Goal: Task Accomplishment & Management: Complete application form

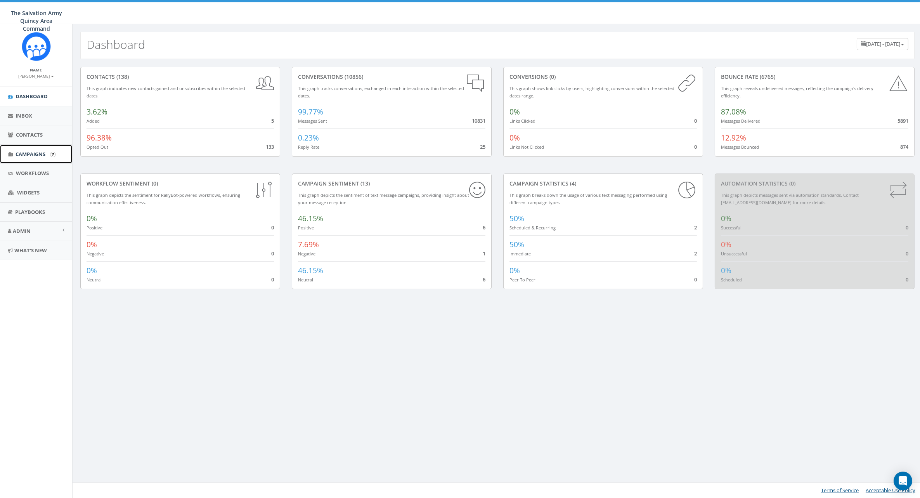
click at [29, 156] on span "Campaigns" at bounding box center [31, 154] width 30 height 7
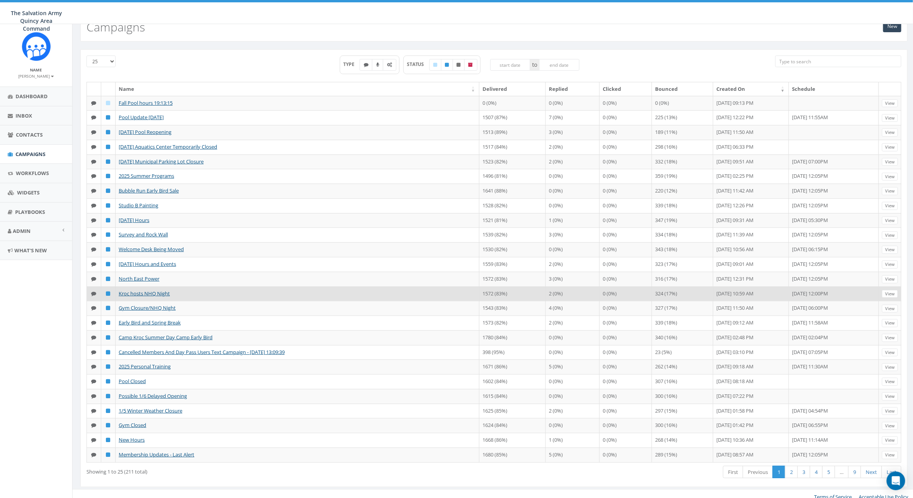
scroll to position [30, 0]
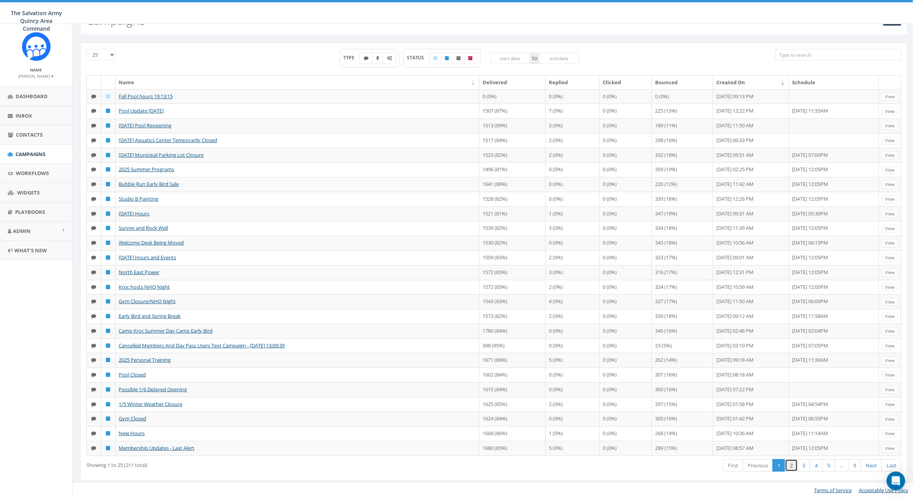
click at [792, 465] on link "2" at bounding box center [791, 465] width 13 height 13
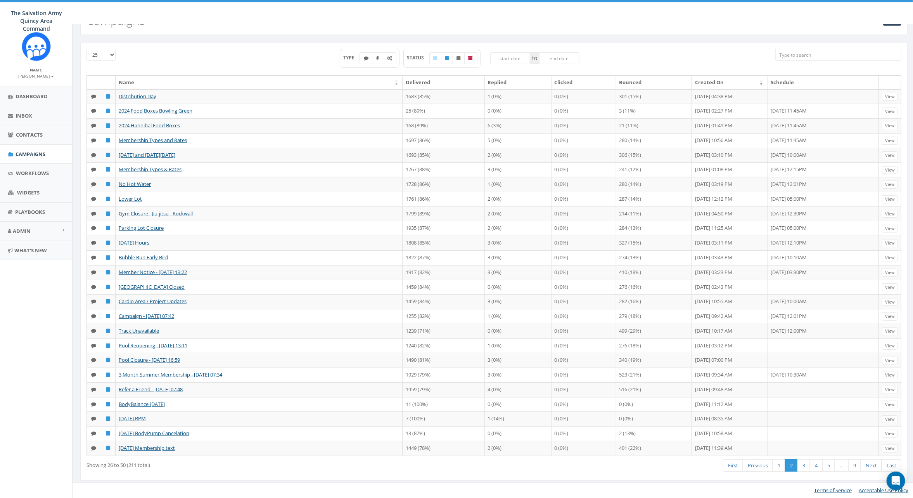
click at [793, 49] on input "search" at bounding box center [839, 55] width 126 height 12
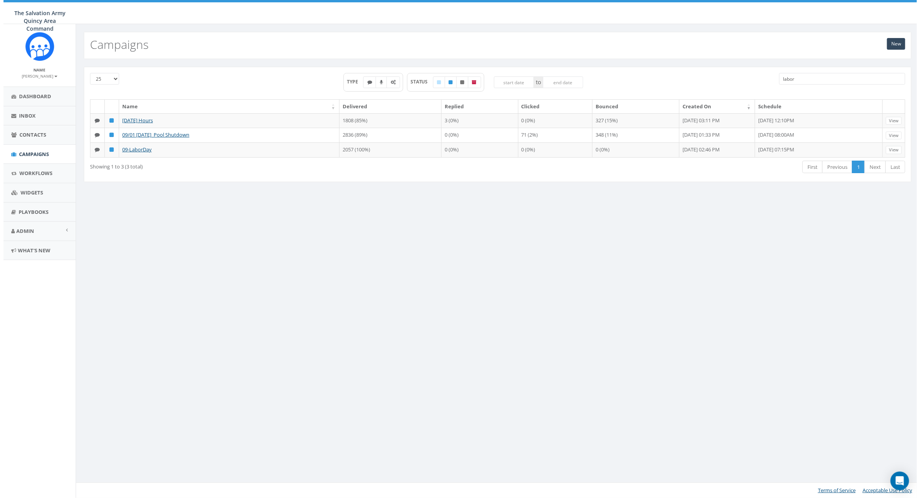
scroll to position [0, 0]
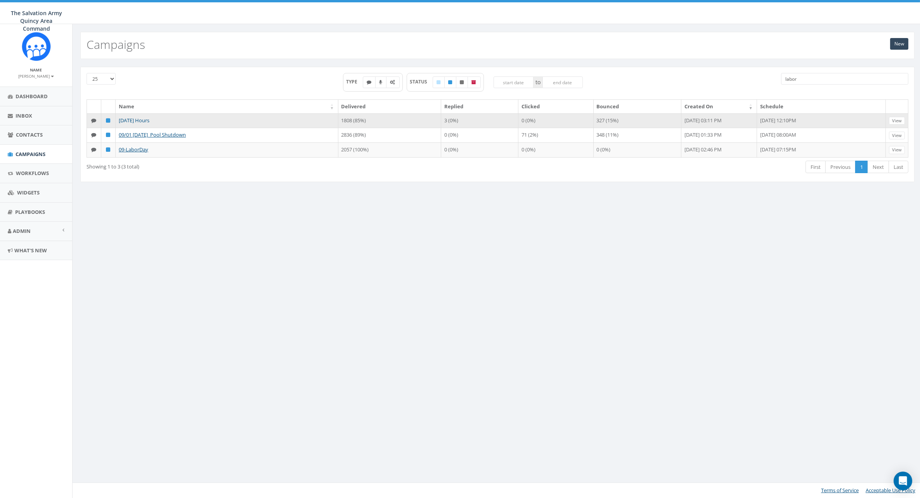
type input "labor"
click at [147, 121] on link "Labor Day Hours" at bounding box center [134, 120] width 31 height 7
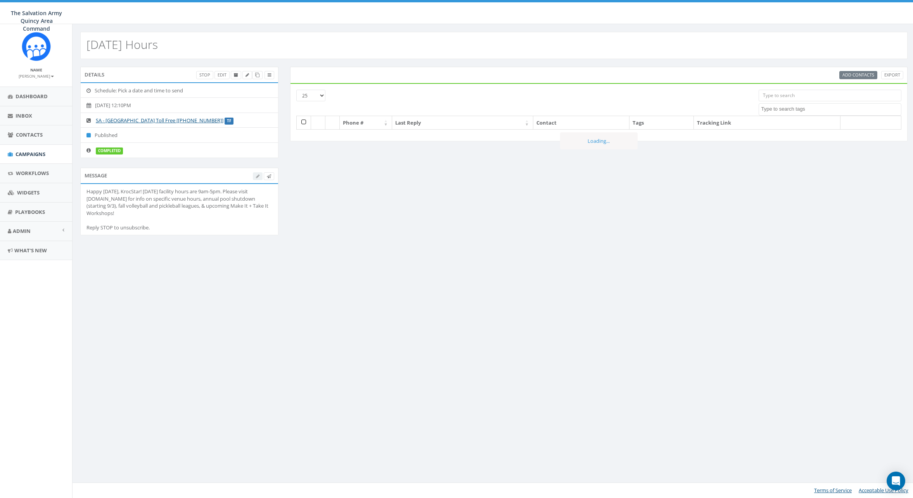
select select
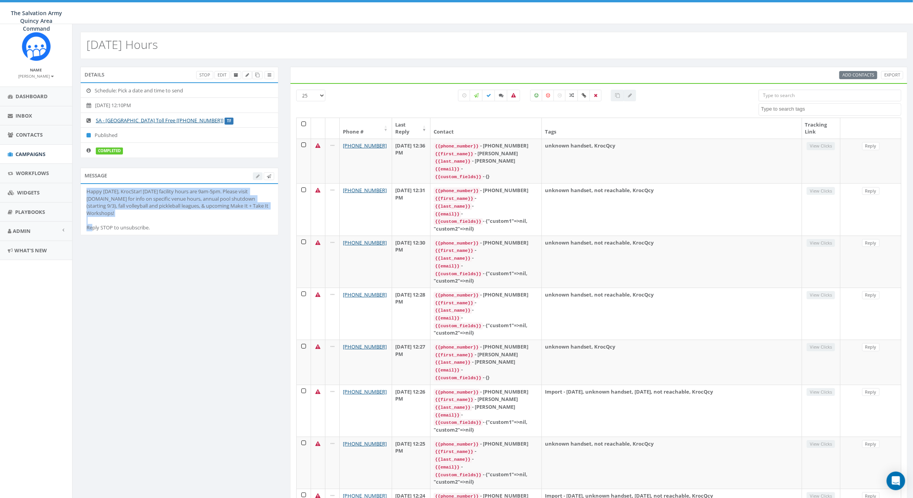
drag, startPoint x: 121, startPoint y: 212, endPoint x: 82, endPoint y: 190, distance: 45.2
click at [83, 190] on li "Happy Friday, KrocStar! Labor Day facility hours are 9am-5pm. Please visit Kroc…" at bounding box center [180, 209] width 198 height 51
copy div "Happy Friday, KrocStar! Labor Day facility hours are 9am-5pm. Please visit Kroc…"
click at [35, 98] on span "Dashboard" at bounding box center [32, 96] width 32 height 7
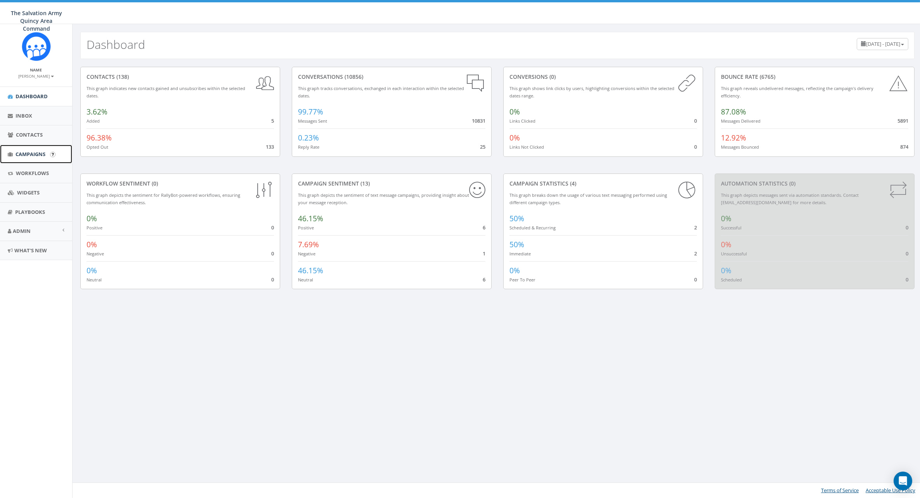
click at [26, 151] on span "Campaigns" at bounding box center [31, 154] width 30 height 7
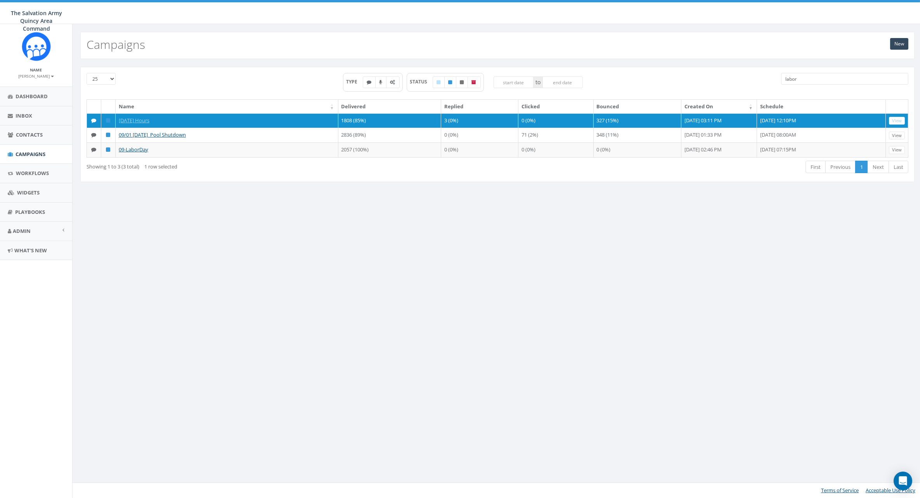
drag, startPoint x: 802, startPoint y: 80, endPoint x: 758, endPoint y: 78, distance: 43.5
click at [758, 78] on div "25 50 100 TYPE STATUS to labor" at bounding box center [498, 86] width 834 height 26
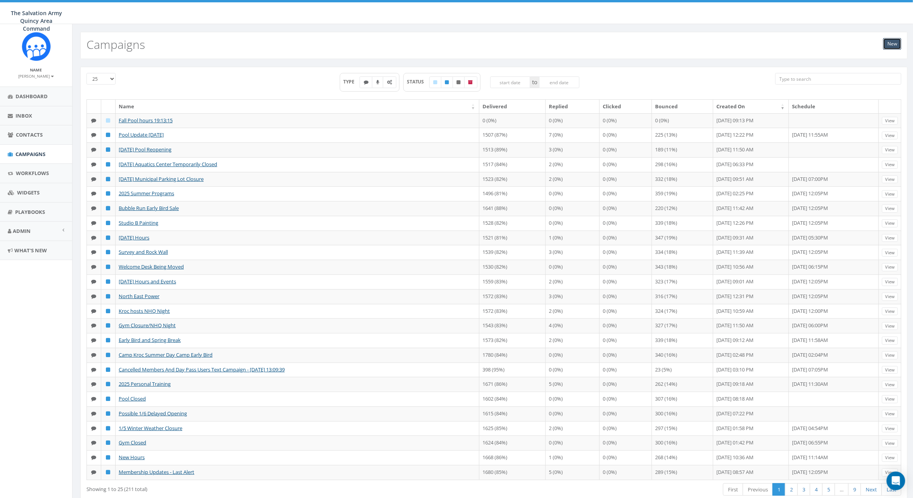
click at [889, 46] on link "New" at bounding box center [893, 44] width 18 height 12
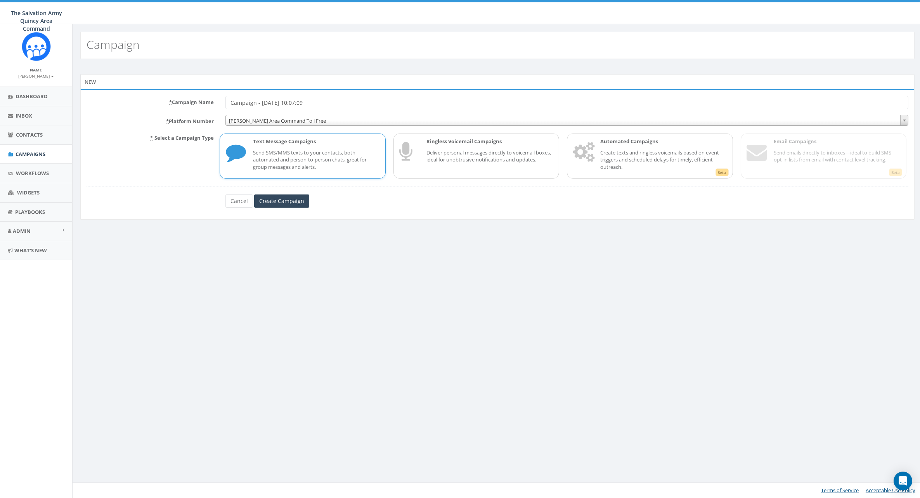
drag, startPoint x: 318, startPoint y: 101, endPoint x: 182, endPoint y: 106, distance: 136.7
click at [182, 106] on div "* Campaign Name Campaign - [DATE] 10:07:09" at bounding box center [498, 102] width 834 height 13
drag, startPoint x: 321, startPoint y: 102, endPoint x: 178, endPoint y: 97, distance: 142.9
click at [178, 97] on div "* Campaign Name Campaign - [DATE] 10:07:09" at bounding box center [498, 102] width 834 height 13
type input "[DATE] Hours"
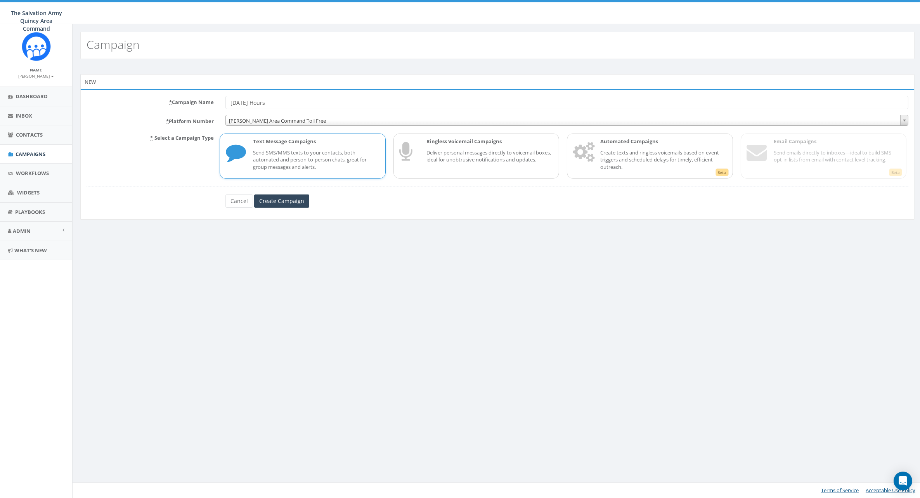
click at [279, 121] on span "[PERSON_NAME] Area Command Toll Free" at bounding box center [567, 120] width 682 height 11
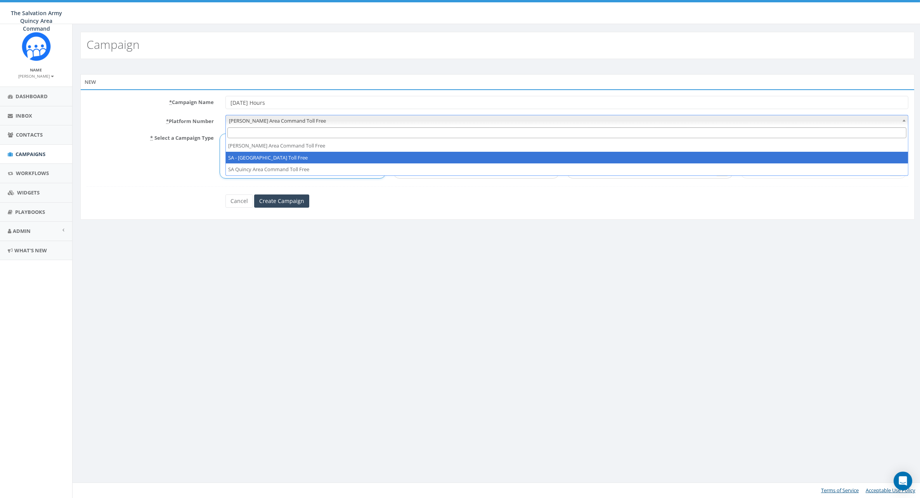
select select "102550"
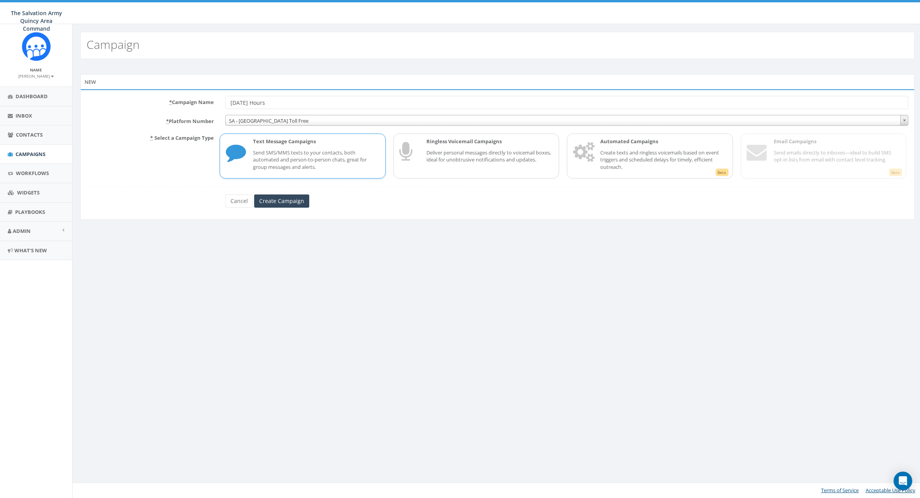
click at [279, 165] on p "Send SMS/MMS texts to your contacts, both automated and person-to-person chats,…" at bounding box center [316, 160] width 127 height 22
click at [275, 200] on input "Create Campaign" at bounding box center [281, 200] width 55 height 13
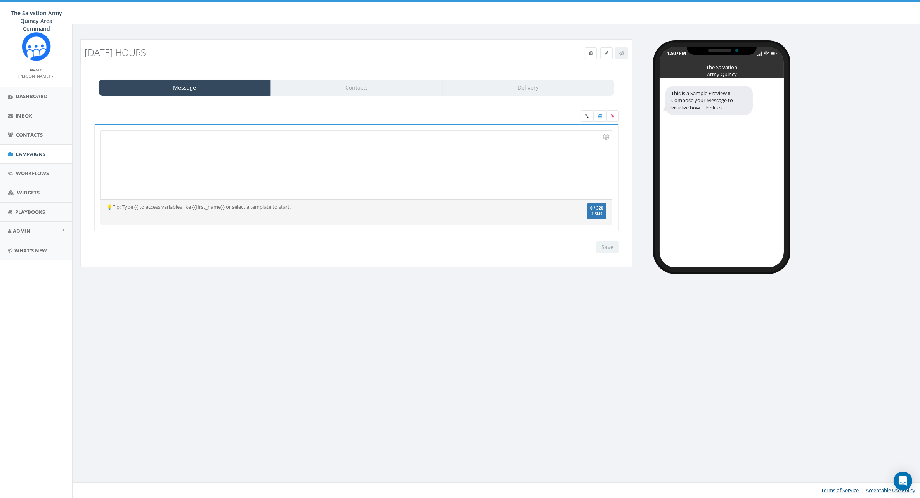
click at [179, 134] on div at bounding box center [356, 165] width 511 height 68
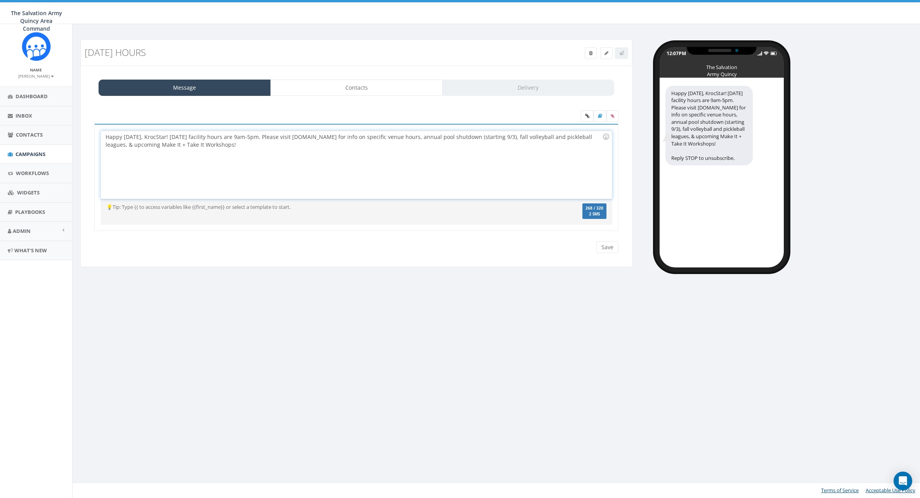
click at [413, 139] on div "Happy Friday, KrocStar! Labor Day facility hours are 9am-5pm. Please visit Kroc…" at bounding box center [356, 165] width 511 height 68
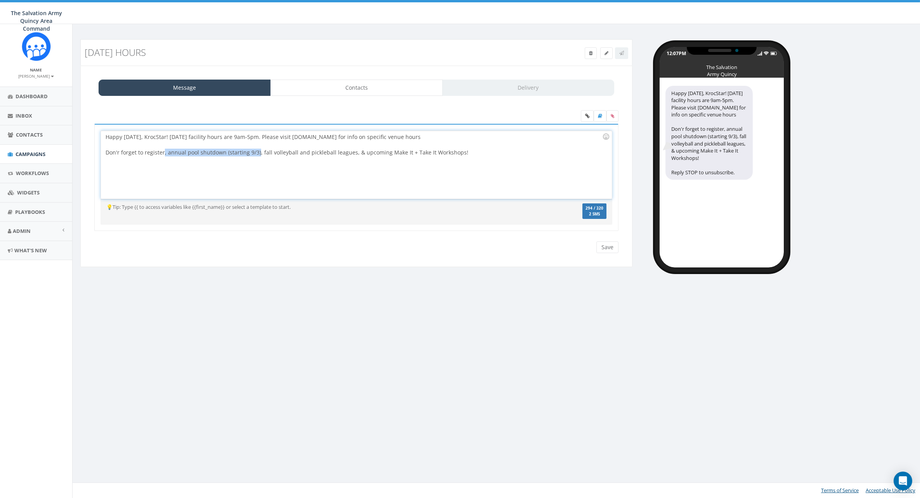
drag, startPoint x: 163, startPoint y: 154, endPoint x: 257, endPoint y: 154, distance: 93.9
click at [257, 154] on div "Don'r forget to register, annual pool shutdown (starting 9/3), fall volleyball …" at bounding box center [354, 153] width 497 height 8
drag, startPoint x: 164, startPoint y: 152, endPoint x: 104, endPoint y: 150, distance: 59.4
click at [105, 151] on div "Happy Friday, KrocStar! Labor Day facility hours are 9am-5pm. Please visit Kroc…" at bounding box center [356, 165] width 511 height 68
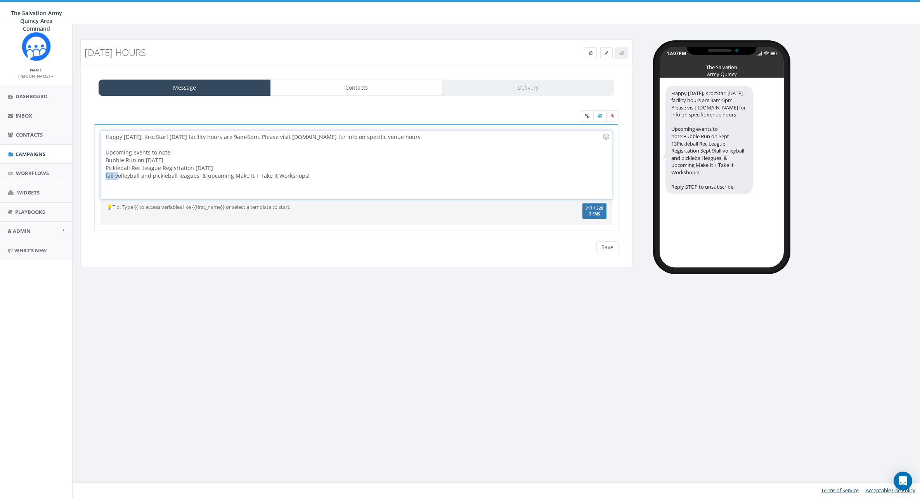
drag, startPoint x: 117, startPoint y: 175, endPoint x: 105, endPoint y: 174, distance: 12.1
click at [105, 175] on div "Happy Friday, KrocStar! Labor Day facility hours are 9am-5pm. Please visit Kroc…" at bounding box center [356, 165] width 511 height 68
drag, startPoint x: 209, startPoint y: 168, endPoint x: 193, endPoint y: 167, distance: 16.0
click at [193, 167] on div "Upcoming events to note: Bubble Run on Sept 13 Pickleball Rec League Regisrtati…" at bounding box center [354, 168] width 497 height 39
copy div "Sept 9"
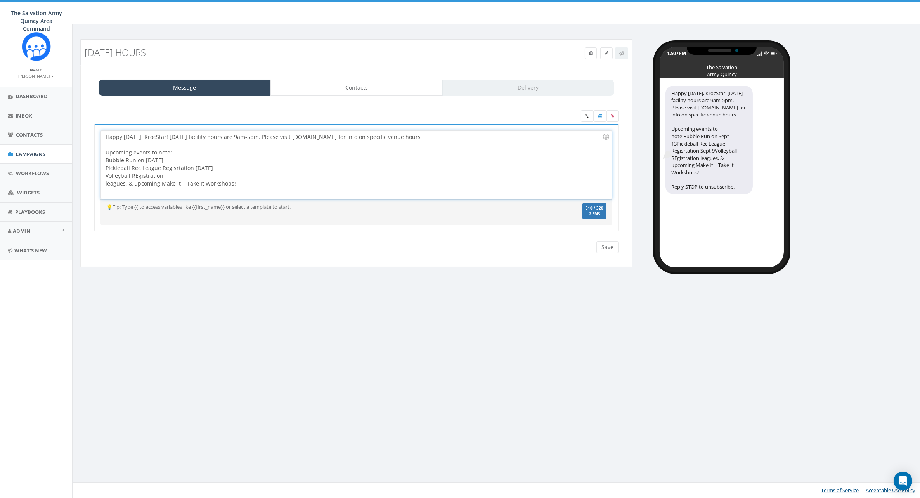
click at [175, 175] on div "Upcoming events to note: Bubble Run on Sept 13 Pickleball Rec League Regisrtati…" at bounding box center [354, 168] width 497 height 39
click at [162, 174] on div "Upcoming events to note: Bubble Run on Sept 13 Pickleball Rec League Regisrtati…" at bounding box center [354, 168] width 497 height 39
click at [173, 173] on div "Upcoming events to note: Bubble Run on Sept 13 Pickleball Rec League Regisrtati…" at bounding box center [354, 168] width 497 height 39
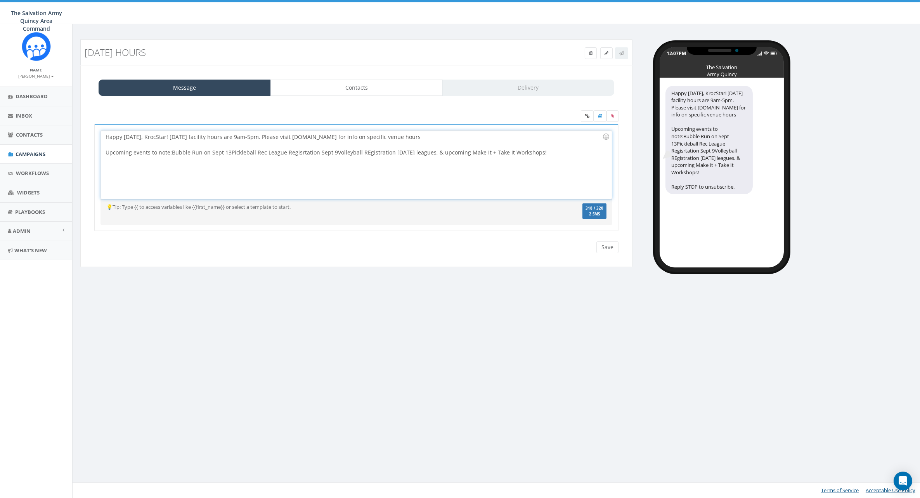
click at [212, 172] on div "Happy Friday, KrocStar! Labor Day facility hours are 9am-5pm. Please visit Kroc…" at bounding box center [356, 165] width 511 height 68
click at [172, 153] on div "Happy Friday, KrocStar! Labor Day facility hours are 9am-5pm. Please visit Kroc…" at bounding box center [356, 165] width 511 height 68
click at [539, 152] on div "Happy Friday, KrocStar! Labor Day facility hours are 9am-5pm. Please visit Kroc…" at bounding box center [356, 165] width 511 height 68
drag, startPoint x: 539, startPoint y: 152, endPoint x: 64, endPoint y: 132, distance: 475.4
click at [64, 132] on body "The Salvation Army Quincy Area Command The Salvation Army Quincy Area Command P…" at bounding box center [460, 249] width 920 height 498
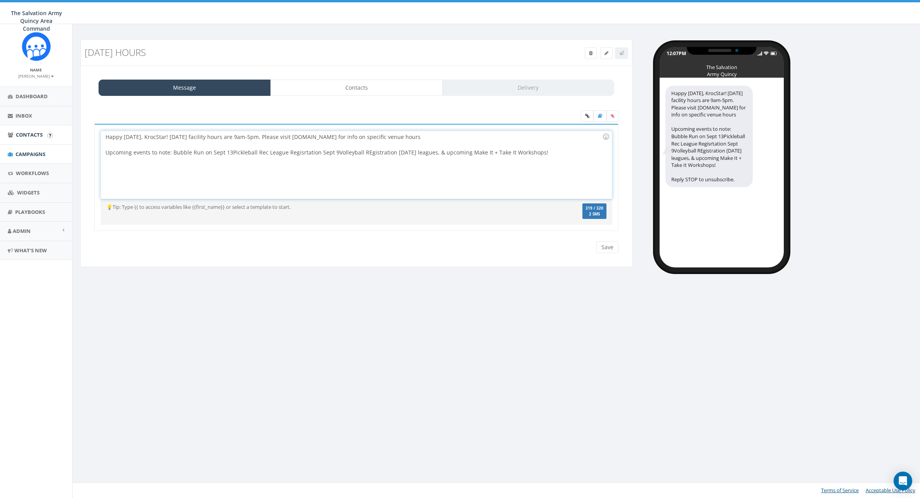
copy div "Happy Friday, KrocStar! Labor Day facility hours are 9am-5pm. Please visit Kroc…"
drag, startPoint x: 557, startPoint y: 156, endPoint x: 92, endPoint y: 128, distance: 466.1
click at [80, 130] on div "Message Contacts Delivery Happy Friday, KrocStar! Labor Day facility hours are …" at bounding box center [356, 167] width 552 height 202
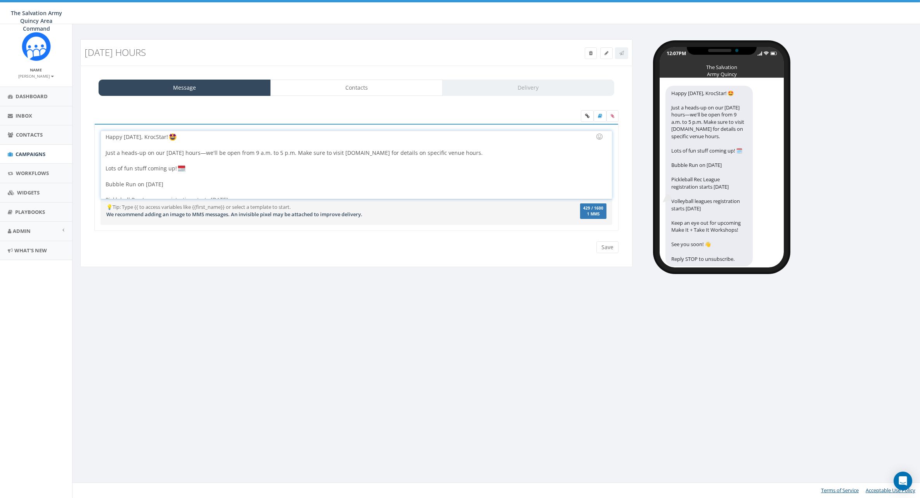
drag, startPoint x: 104, startPoint y: 154, endPoint x: 131, endPoint y: 158, distance: 27.1
click at [104, 154] on div "Happy Friday, KrocStar! Just a heads-up on our Labor Day hours—we'll be open fr…" at bounding box center [356, 165] width 511 height 68
click at [106, 183] on div "Happy Friday, KrocStar! Just a heads-up on our Labor Day hours—we'll be open fr…" at bounding box center [356, 165] width 511 height 68
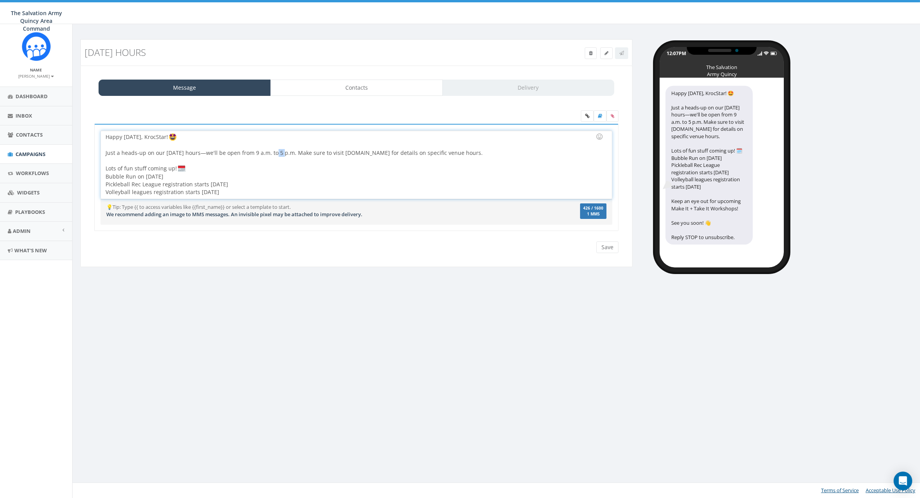
drag, startPoint x: 282, startPoint y: 152, endPoint x: 276, endPoint y: 153, distance: 5.9
click at [276, 153] on div "Happy Friday, KrocStar! Just a heads-up on our Labor Day hours—we'll be open fr…" at bounding box center [356, 165] width 511 height 68
click at [383, 152] on div "Happy Friday, KrocStar! Just a heads-up on our Labor Day hours—we'll be open fr…" at bounding box center [356, 165] width 511 height 68
click at [206, 183] on span "Pickleball Rec League registration starts Sept 9" at bounding box center [167, 183] width 123 height 7
drag, startPoint x: 208, startPoint y: 184, endPoint x: 176, endPoint y: 184, distance: 31.8
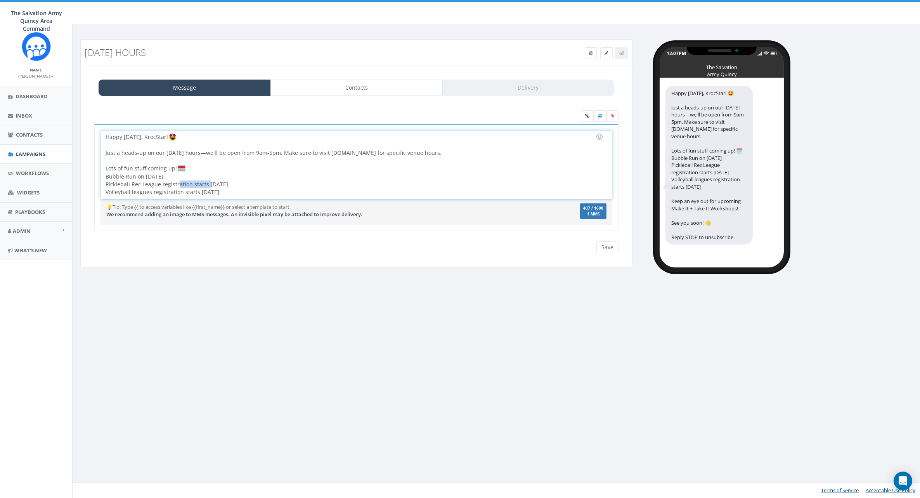
click at [176, 184] on span "Pickleball Rec League registration starts Sept 9" at bounding box center [167, 183] width 123 height 7
drag, startPoint x: 191, startPoint y: 183, endPoint x: 161, endPoint y: 184, distance: 29.5
click at [161, 184] on span "Pickleball Rec League registrer by Sept 9" at bounding box center [159, 183] width 106 height 7
copy span "registrer by"
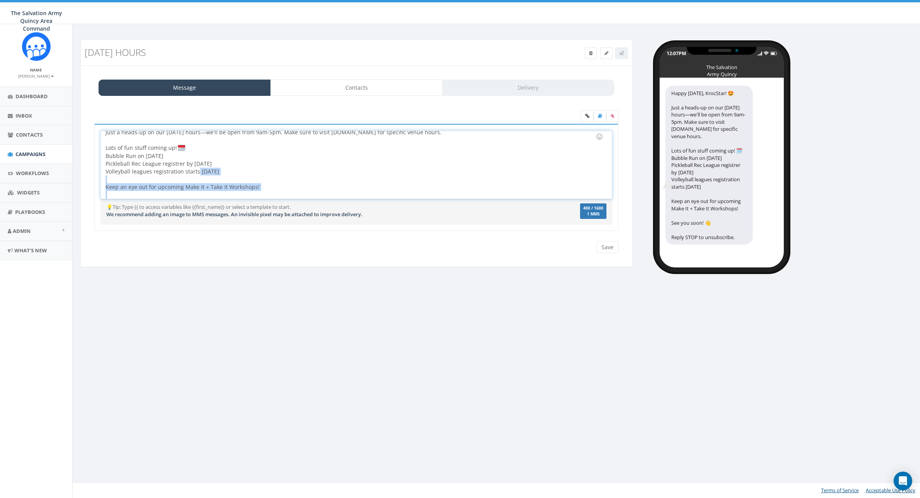
scroll to position [30, 0]
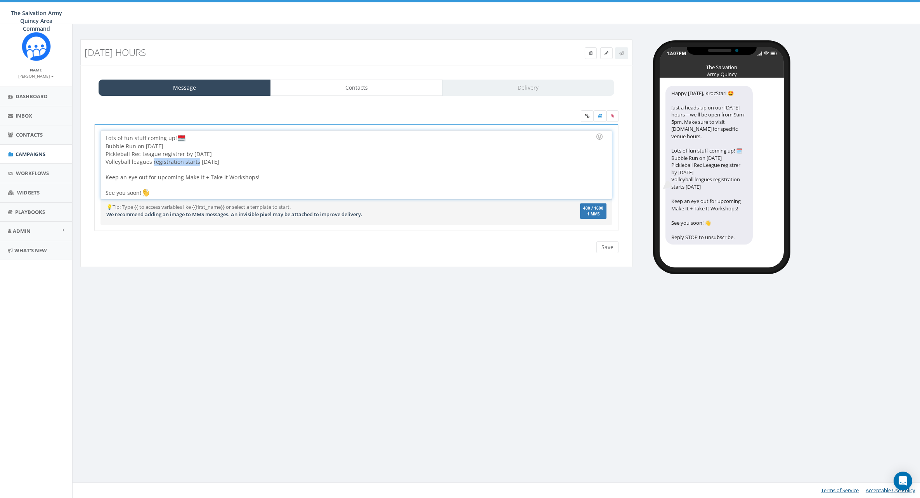
drag, startPoint x: 197, startPoint y: 192, endPoint x: 152, endPoint y: 161, distance: 54.2
click at [153, 162] on span "Volleyball leagues registration starts Sept 22" at bounding box center [163, 161] width 114 height 7
click at [178, 153] on span "Pickleball Rec League registrer by Sept 9" at bounding box center [159, 153] width 106 height 7
drag, startPoint x: 168, startPoint y: 159, endPoint x: 168, endPoint y: 172, distance: 12.4
click at [168, 159] on span "Volleyball leagues registrer by Sept 22" at bounding box center [153, 161] width 94 height 7
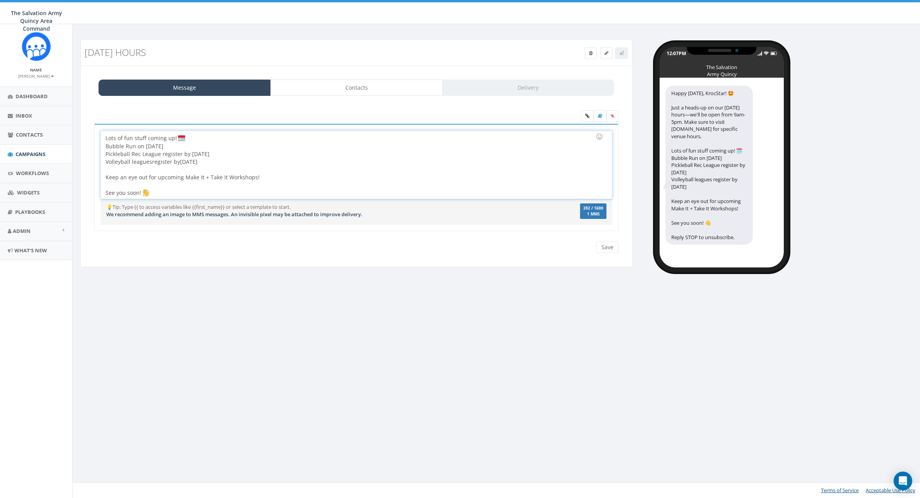
click at [159, 154] on span "Pickleball Rec League register by Sept 9" at bounding box center [158, 153] width 104 height 7
click at [212, 152] on div "Happy Friday, KrocStar! Just a heads-up on our Labor Day hours—we'll be open fr…" at bounding box center [356, 165] width 511 height 68
click at [182, 169] on span "Volleyball leagues register by Sept 22" at bounding box center [152, 170] width 92 height 7
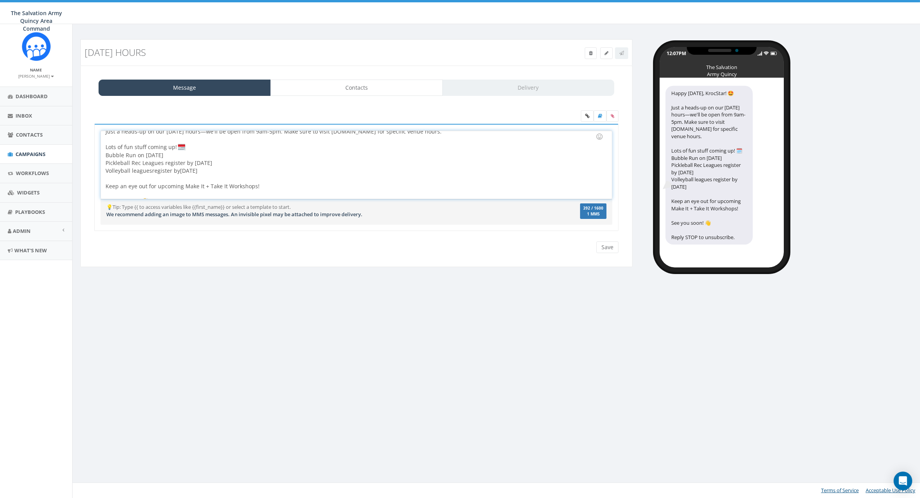
drag, startPoint x: 161, startPoint y: 163, endPoint x: 168, endPoint y: 166, distance: 7.3
click at [161, 163] on span "Pickleball Rec Leagues register by Sept 9" at bounding box center [159, 162] width 107 height 7
click at [154, 193] on div "Happy Friday, KrocStar! Just a heads-up on our Labor Day hours—we'll be open fr…" at bounding box center [356, 165] width 511 height 68
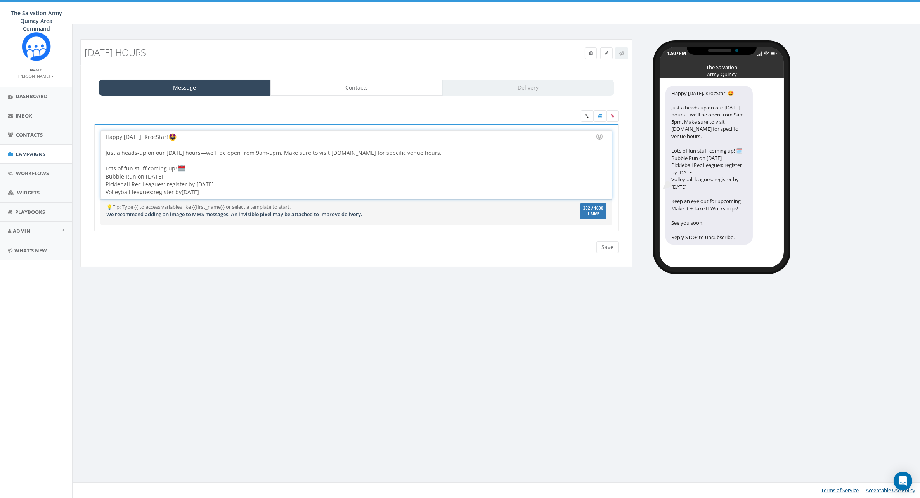
click at [201, 137] on div "Happy Friday, KrocStar! Just a heads-up on our Labor Day hours—we'll be open fr…" at bounding box center [356, 165] width 511 height 68
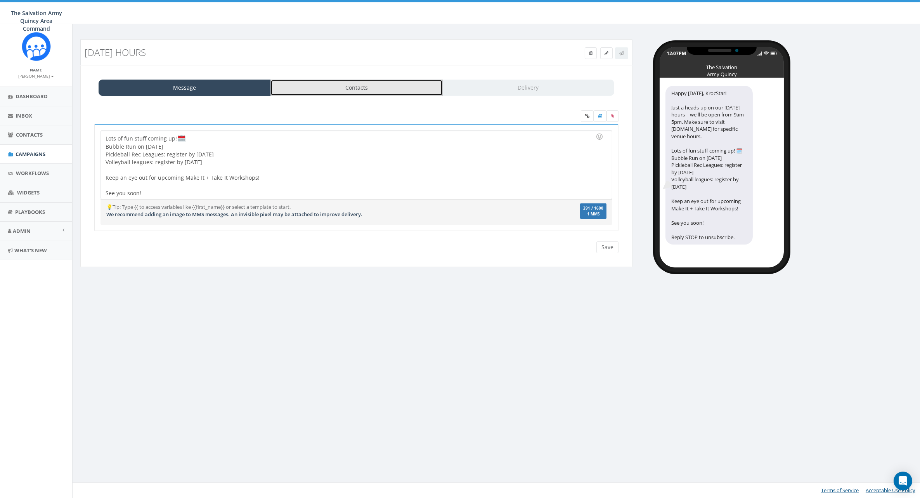
click at [362, 88] on link "Contacts" at bounding box center [356, 88] width 172 height 16
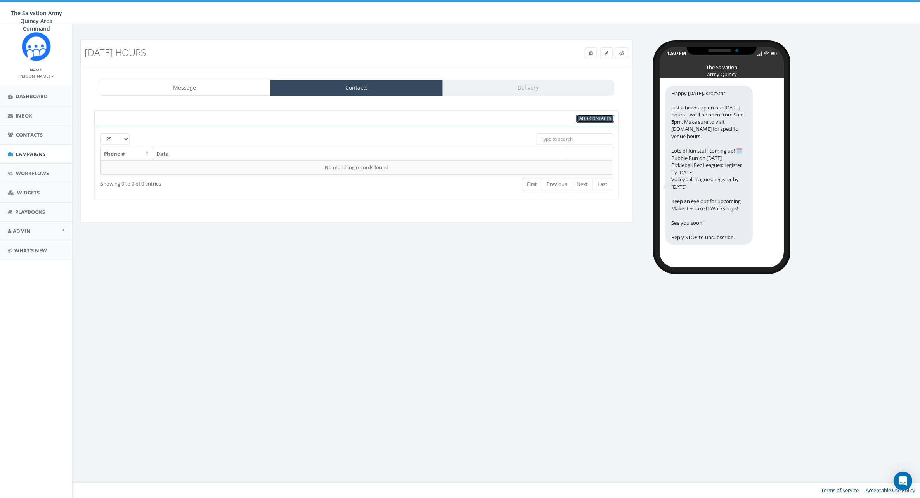
click at [600, 118] on span "Add Contacts" at bounding box center [595, 118] width 32 height 6
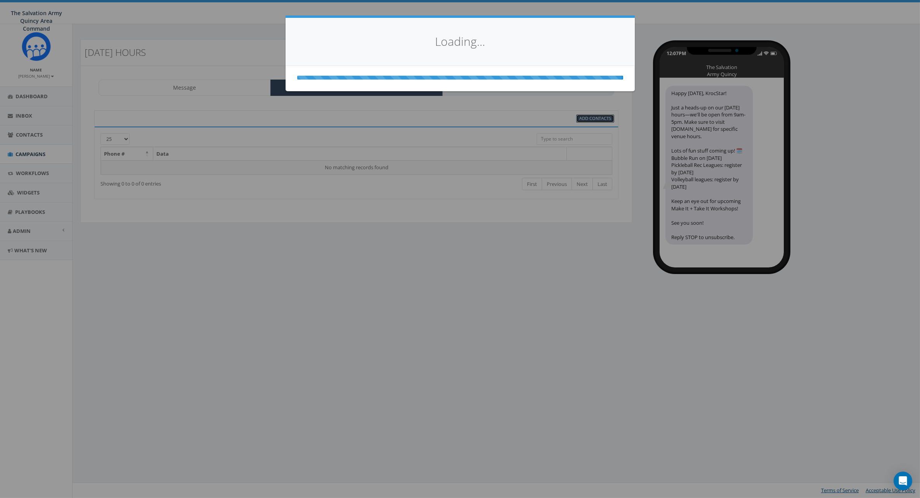
select select
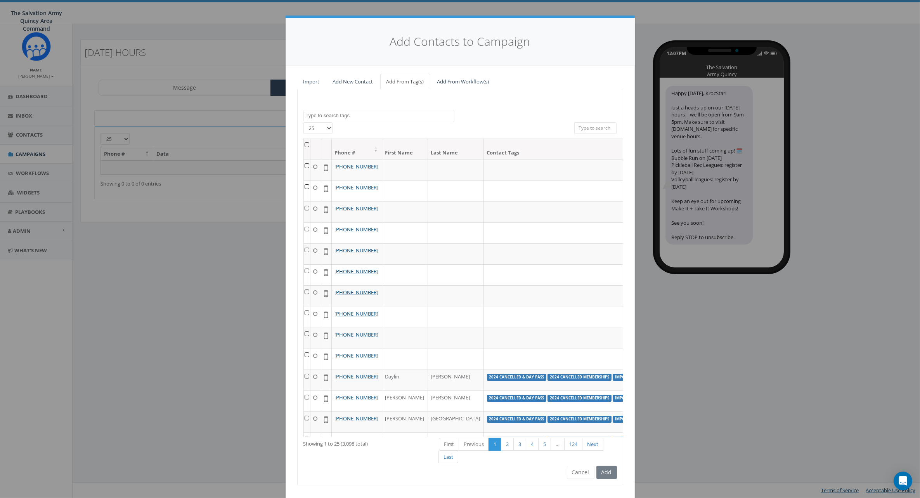
click at [362, 114] on textarea "Search" at bounding box center [380, 115] width 148 height 7
type textarea "kroc"
select select "KrocQcy"
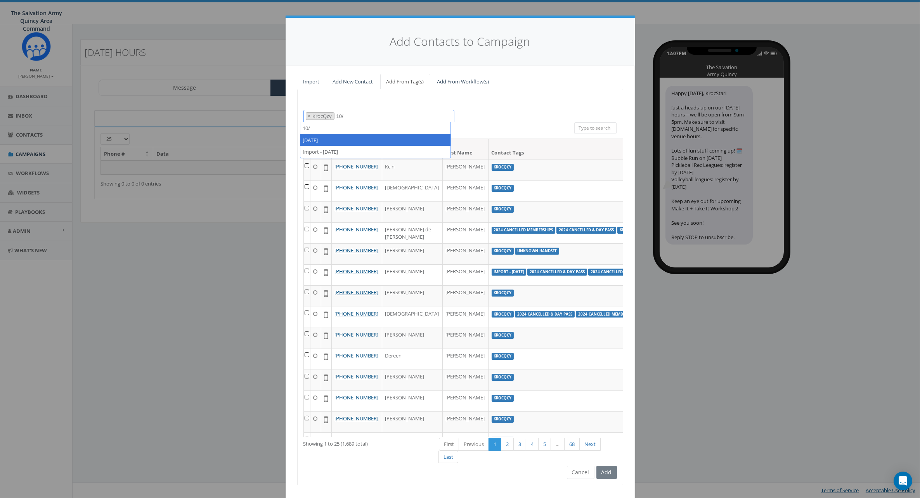
type textarea "10/"
select select "[DATE]"
type textarea "10/"
click at [304, 146] on th at bounding box center [307, 149] width 7 height 21
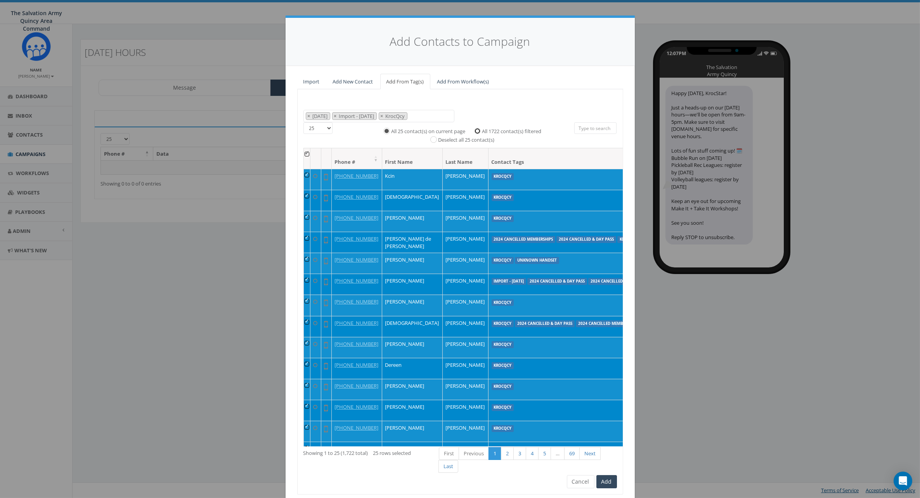
click at [477, 131] on input "All 1722 contact(s) filtered" at bounding box center [479, 130] width 5 height 5
radio input "true"
click at [604, 485] on button "Add" at bounding box center [606, 481] width 21 height 13
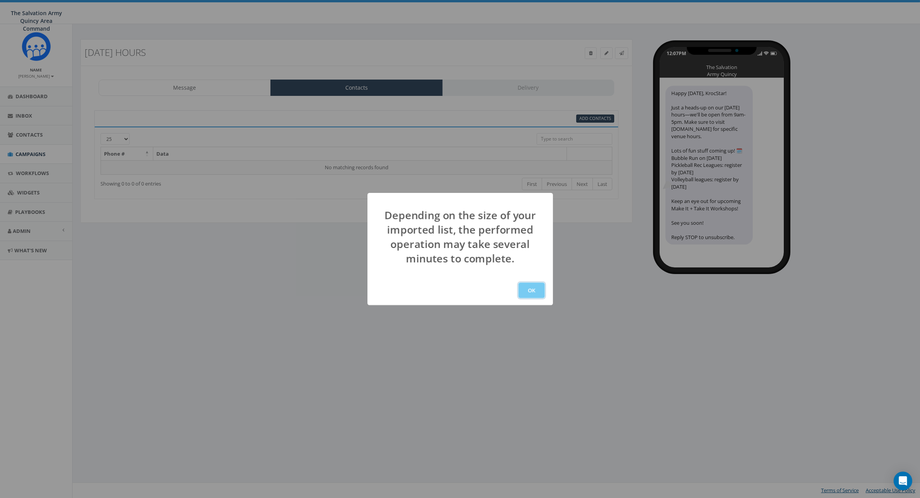
click at [531, 291] on button "OK" at bounding box center [531, 291] width 26 height 16
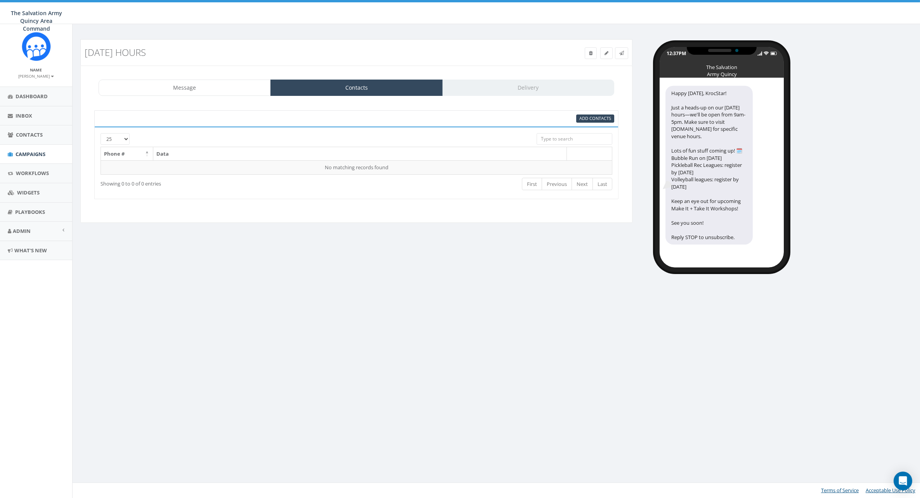
click at [492, 85] on div "Message Contacts Delivery" at bounding box center [357, 88] width 516 height 16
click at [348, 51] on h3 "[DATE] Hours" at bounding box center [287, 52] width 405 height 10
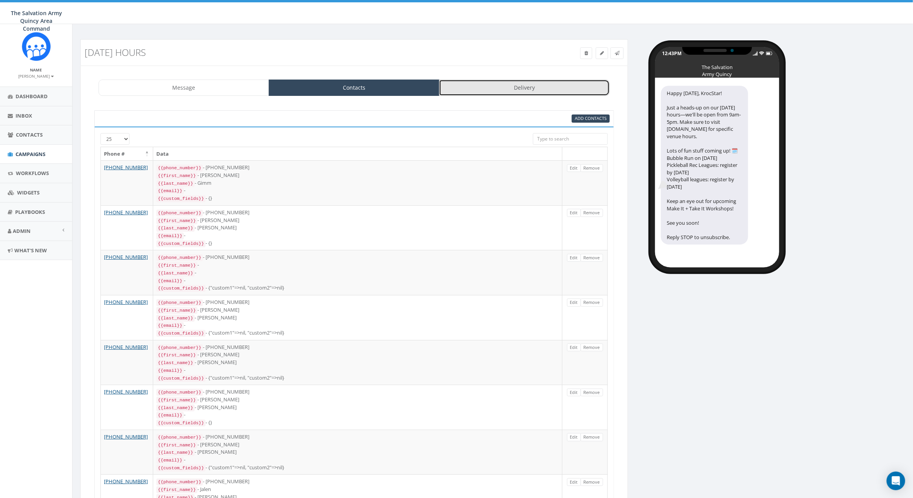
click at [489, 85] on link "Delivery" at bounding box center [524, 88] width 171 height 16
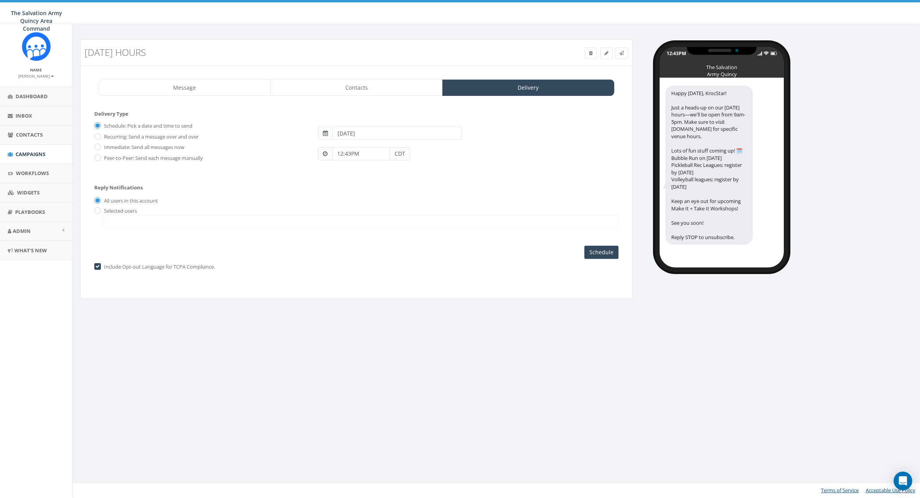
click at [345, 132] on input "2025-08-29" at bounding box center [398, 133] width 130 height 13
click at [398, 219] on td "29" at bounding box center [399, 219] width 12 height 12
click at [293, 175] on form "Delivery Type Schedule: Pick a date and time to send Recurring: Send a message …" at bounding box center [356, 143] width 524 height 67
click at [356, 154] on input "12:43PM" at bounding box center [361, 153] width 58 height 13
click at [381, 32] on span "00" at bounding box center [383, 33] width 10 height 10
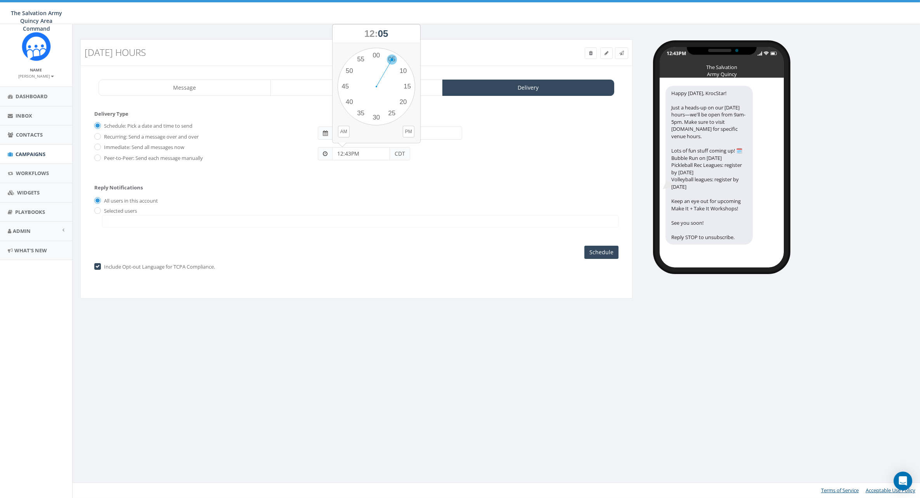
click at [390, 54] on div "1 2 3 4 5 6 7 8 9 10 11 12 00 05 10 15 20 25 30 35 40 45 50 55" at bounding box center [377, 87] width 78 height 78
type input "12:05PM"
click at [367, 195] on div "Reply Notifications All users in this account Selected users alana.reed@usc.sal…" at bounding box center [356, 204] width 524 height 54
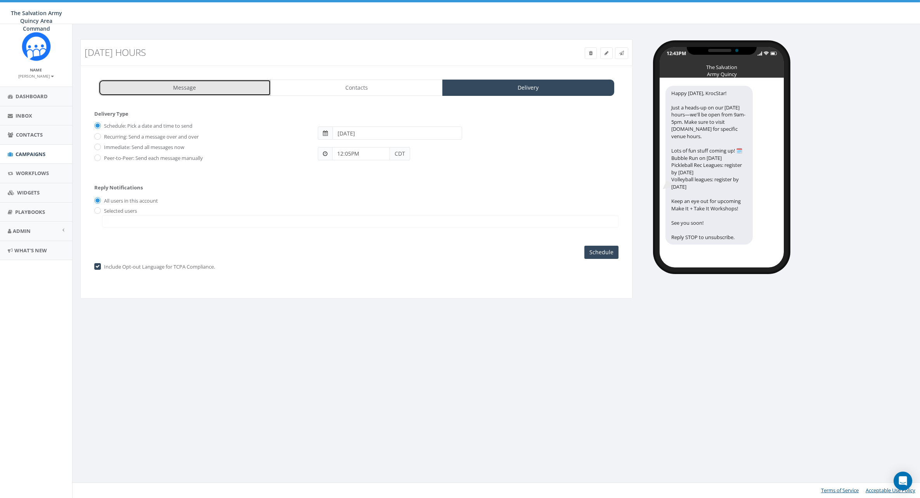
click at [206, 88] on link "Message" at bounding box center [185, 88] width 172 height 16
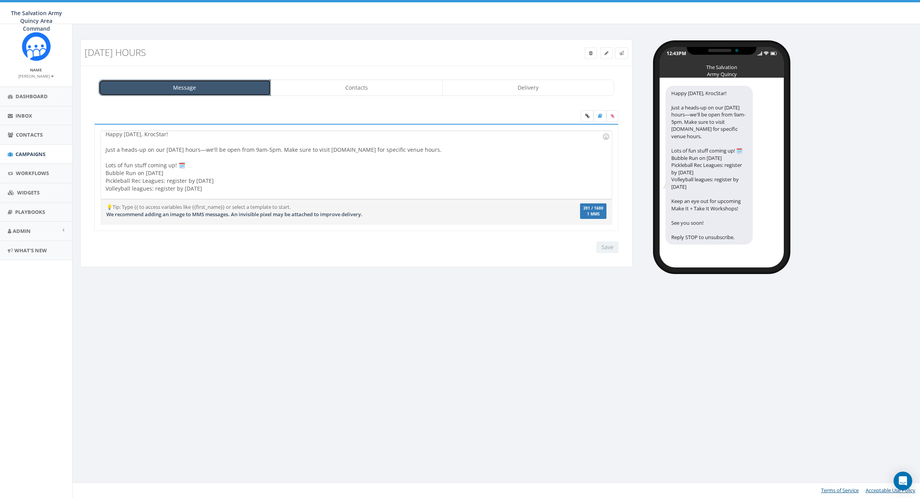
scroll to position [3, 0]
drag, startPoint x: 142, startPoint y: 180, endPoint x: 132, endPoint y: 181, distance: 9.8
click at [131, 181] on div "Happy Friday, KrocStar! Just a heads-up on our Labor Day hours—we'll be open fr…" at bounding box center [356, 165] width 511 height 68
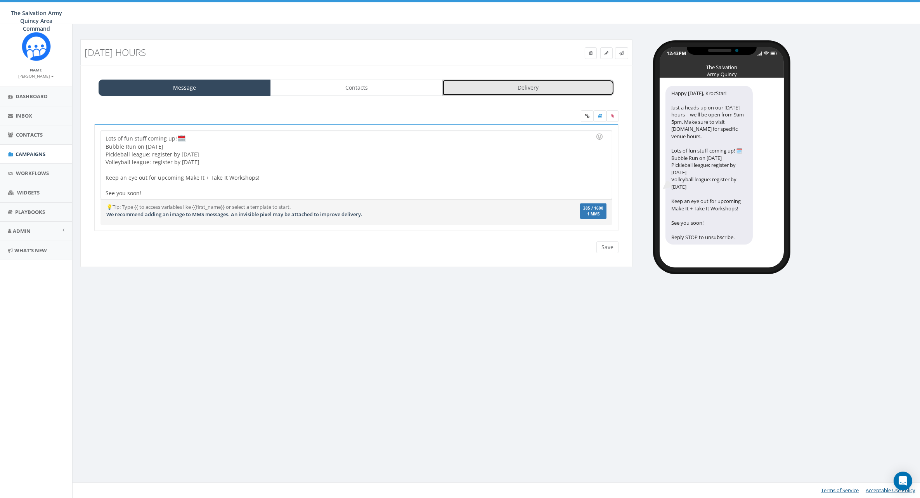
click at [517, 88] on link "Delivery" at bounding box center [528, 88] width 172 height 16
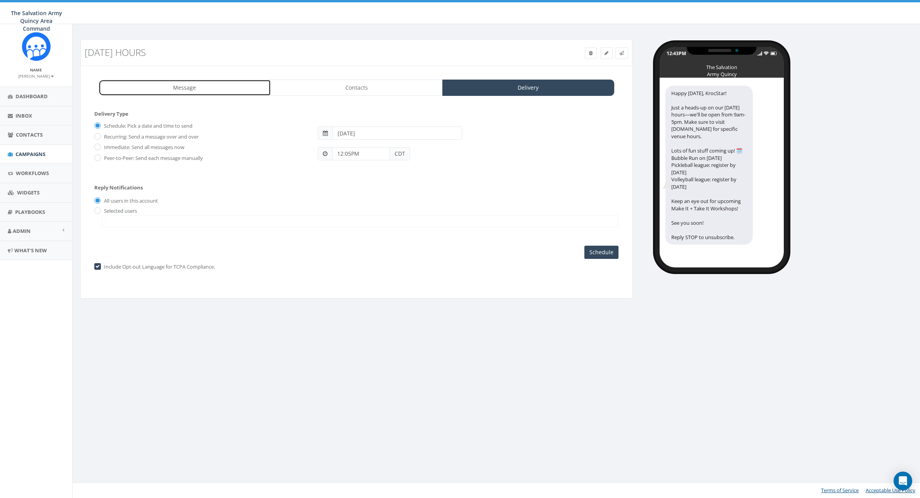
drag, startPoint x: 213, startPoint y: 87, endPoint x: 225, endPoint y: 104, distance: 21.7
click at [213, 87] on link "Message" at bounding box center [185, 88] width 172 height 16
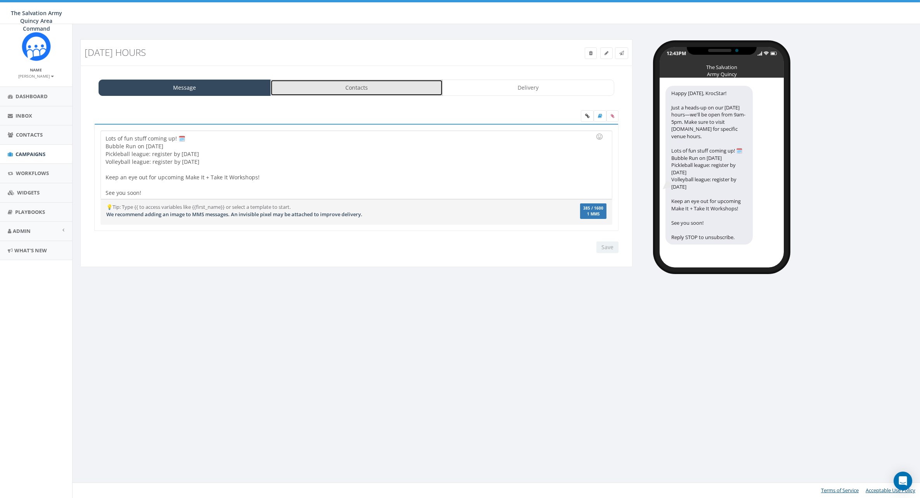
click at [348, 92] on link "Contacts" at bounding box center [356, 88] width 172 height 16
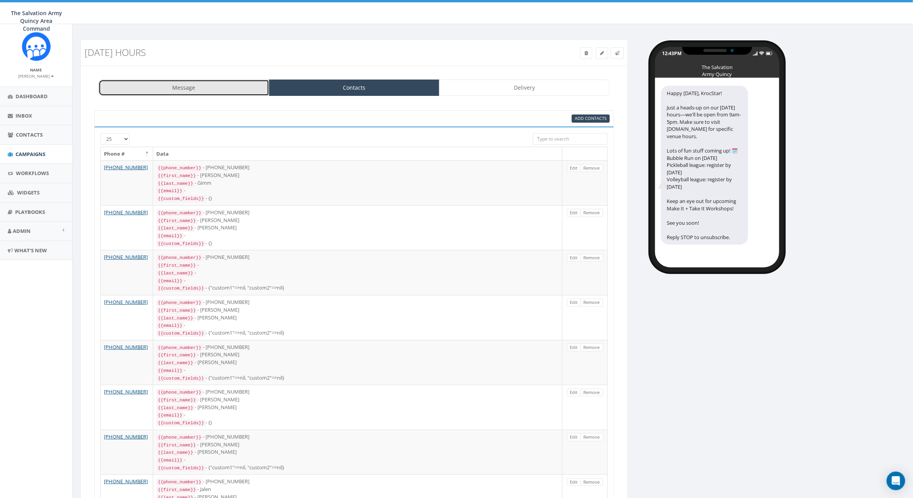
click at [214, 92] on link "Message" at bounding box center [184, 88] width 171 height 16
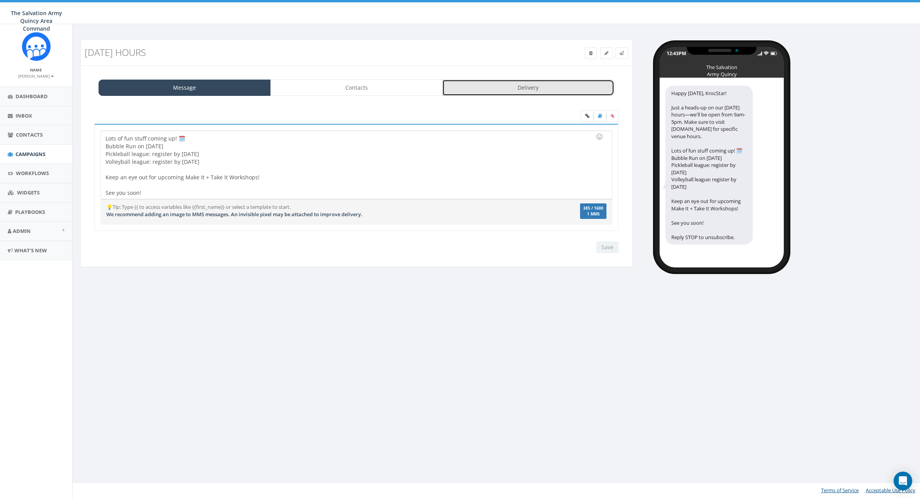
click at [491, 86] on link "Delivery" at bounding box center [528, 88] width 172 height 16
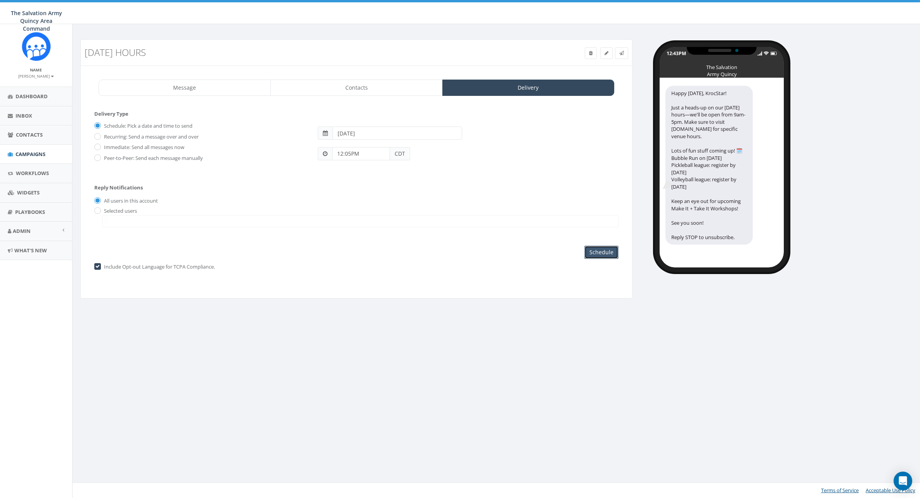
click at [594, 251] on input "Schedule" at bounding box center [601, 252] width 34 height 13
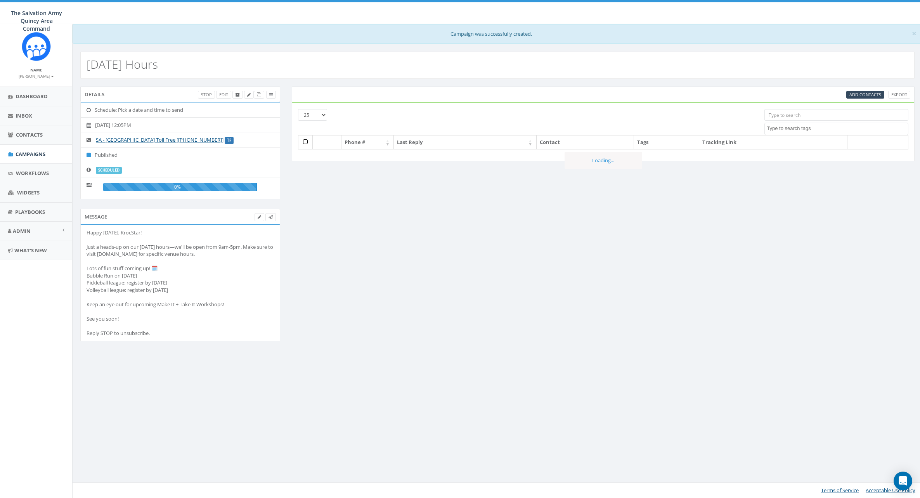
select select
